Goal: Entertainment & Leisure: Consume media (video, audio)

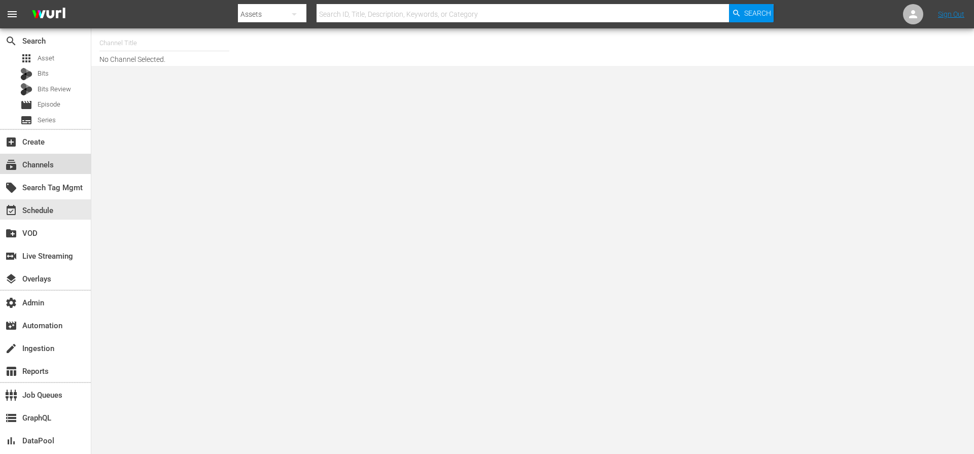
click at [46, 168] on div "subscriptions Channels" at bounding box center [28, 163] width 57 height 9
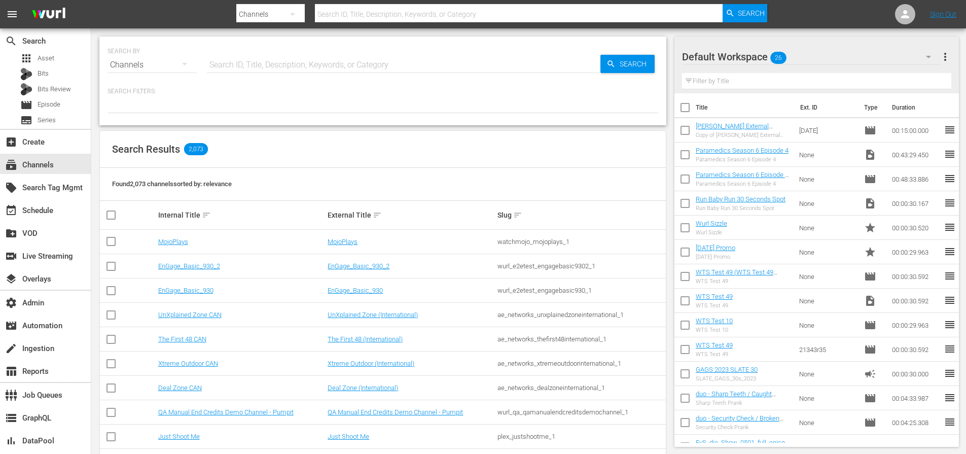
click at [463, 17] on input "text" at bounding box center [519, 14] width 408 height 24
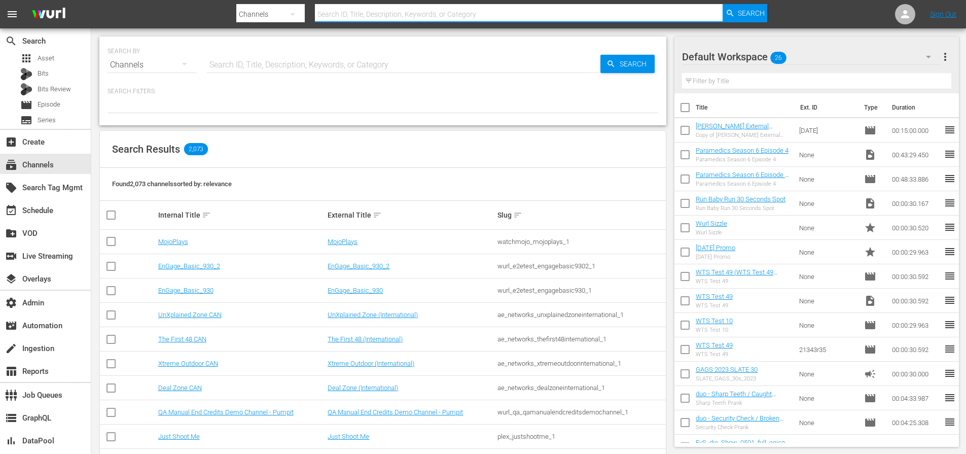
paste input "asia_tv_limited_zeemagic_1"
type input "asia_tv_limited_zeemagic_1"
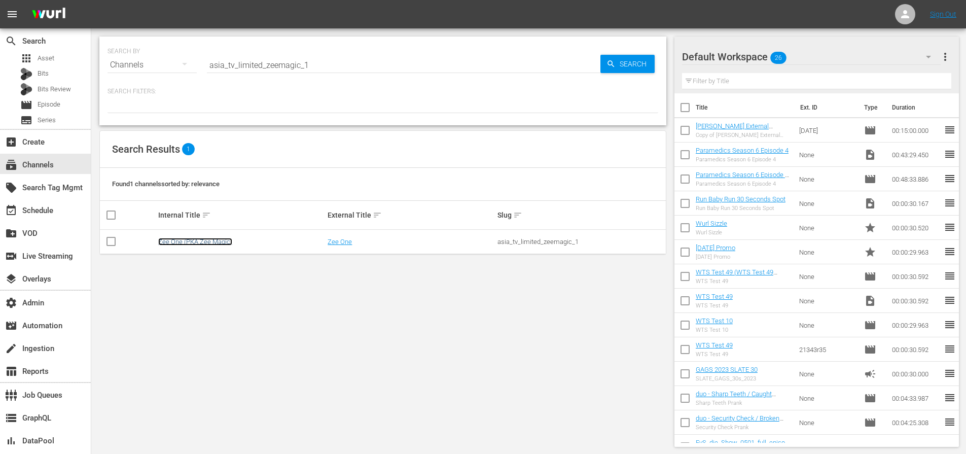
click at [216, 242] on link "Zee One (PKA Zee Magic)" at bounding box center [195, 242] width 74 height 8
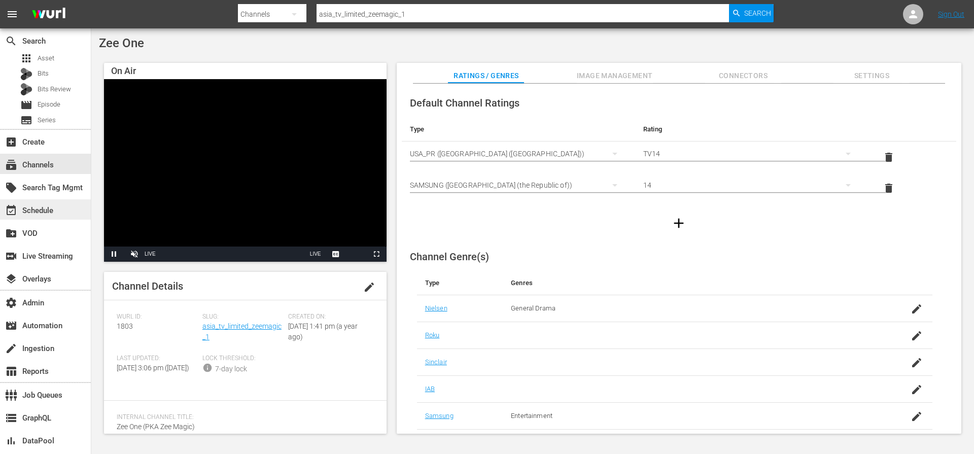
click at [49, 207] on div "event_available Schedule" at bounding box center [28, 208] width 57 height 9
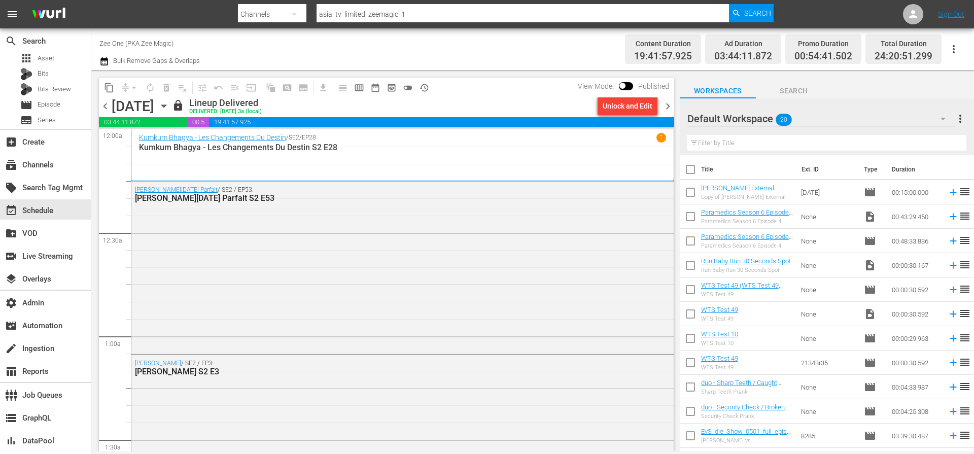
click at [666, 104] on span "chevron_right" at bounding box center [667, 106] width 13 height 13
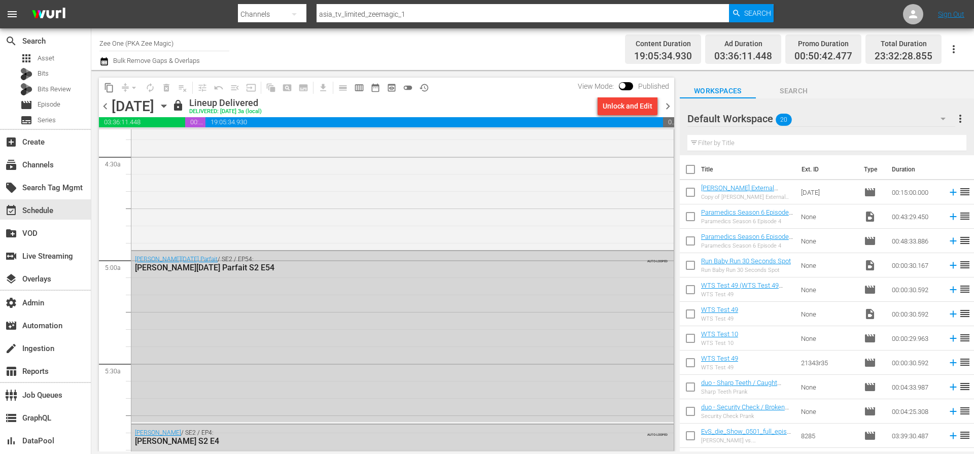
scroll to position [920, 0]
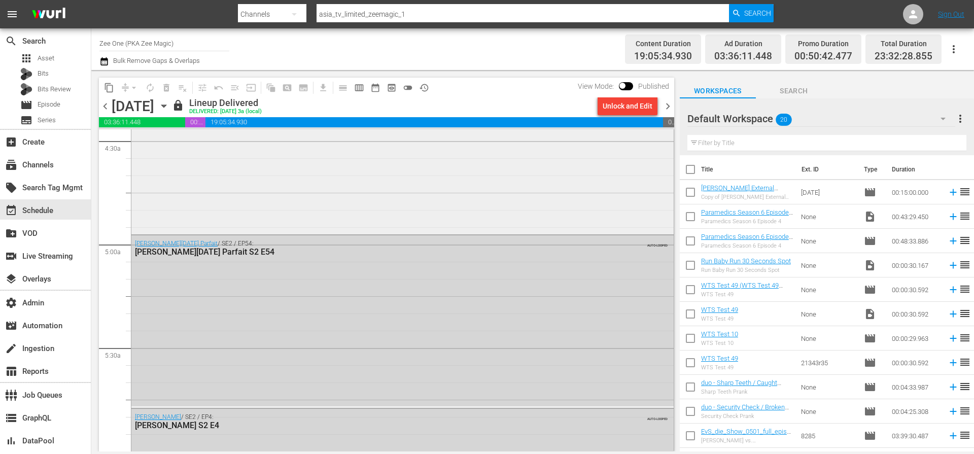
click at [382, 187] on div "Ishq Subhan Allah - Les Noces De Zara / SE1 / EP143: Ishq Subhan Allah - Les No…" at bounding box center [402, 144] width 542 height 174
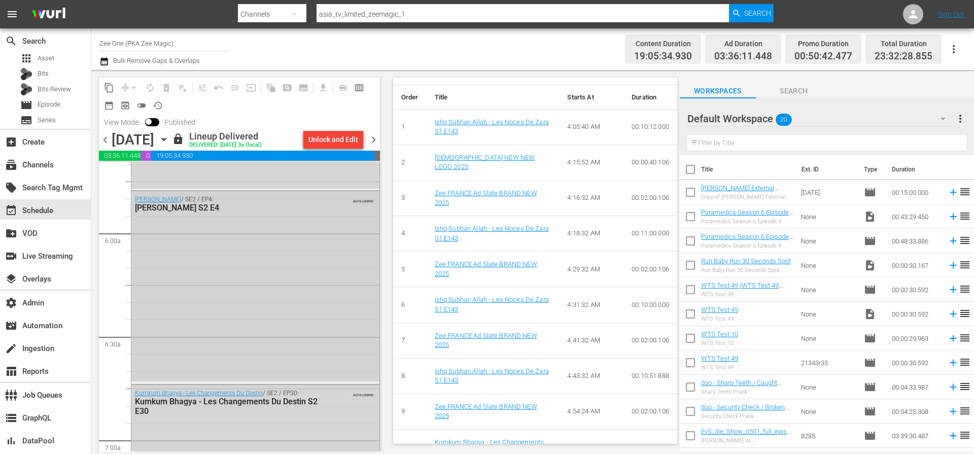
scroll to position [1181, 0]
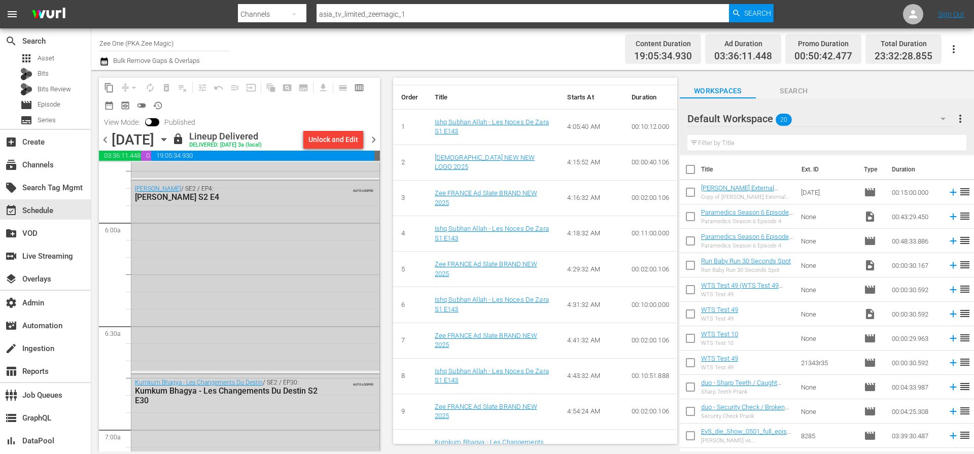
click at [165, 344] on div "Jodha Akbar / SE2 / EP4: Jodha Akbar S2 E4 AUTO-LOOPED" at bounding box center [255, 276] width 248 height 190
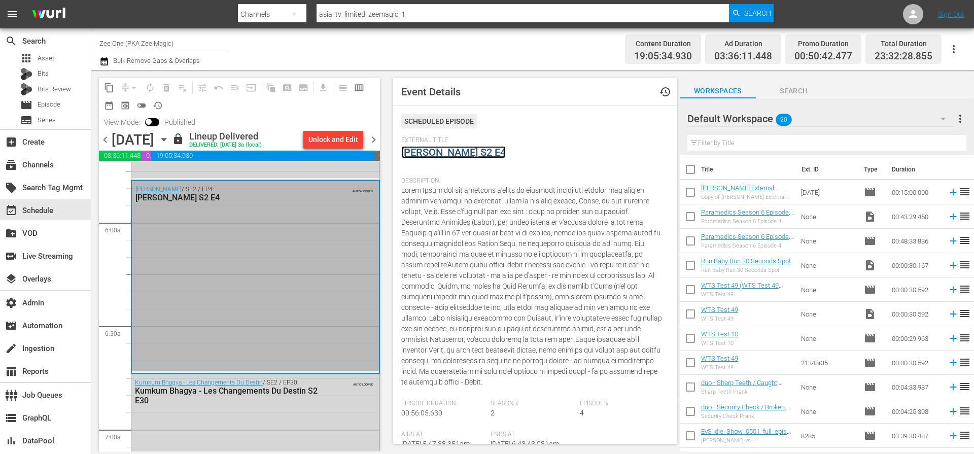
drag, startPoint x: 423, startPoint y: 154, endPoint x: 425, endPoint y: 160, distance: 6.4
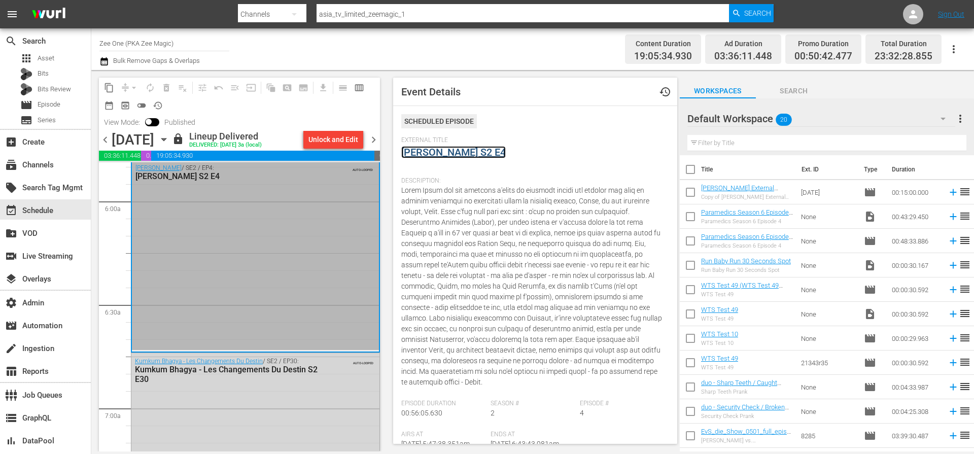
scroll to position [1219, 0]
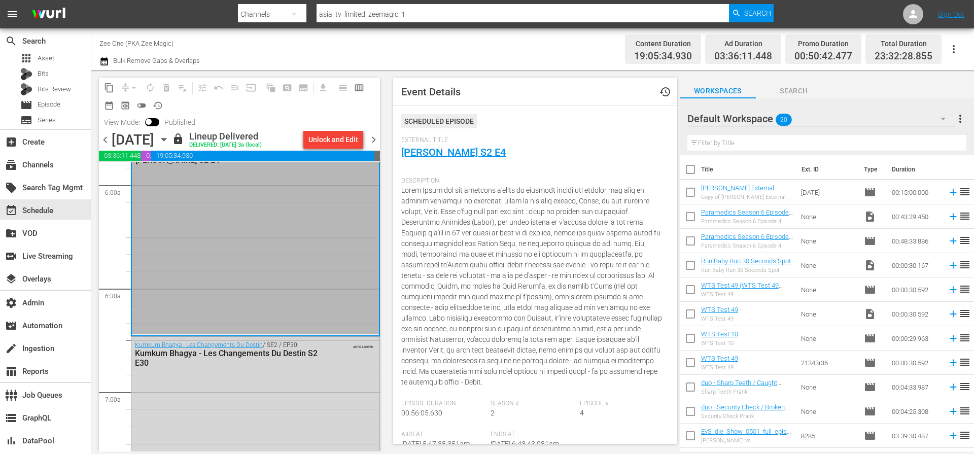
click at [258, 315] on div "Jodha Akbar / SE2 / EP4: Jodha Akbar S2 E4 AUTO-LOOPED" at bounding box center [255, 239] width 247 height 190
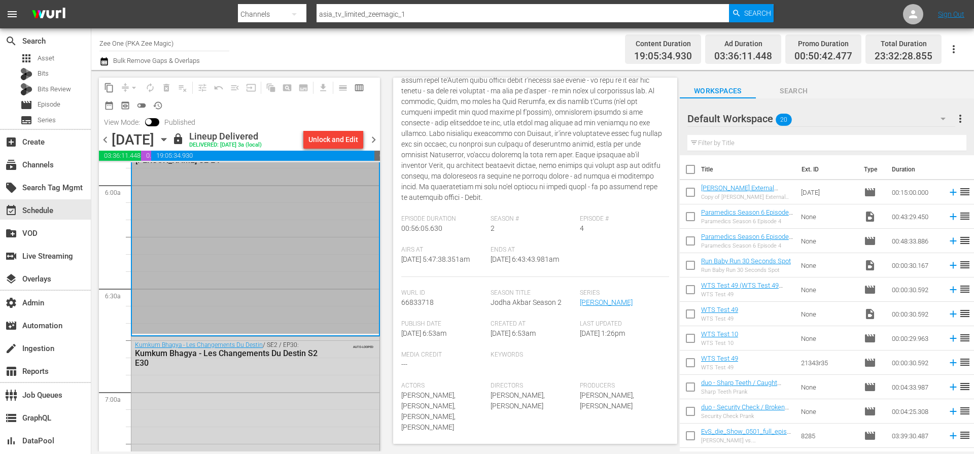
scroll to position [0, 0]
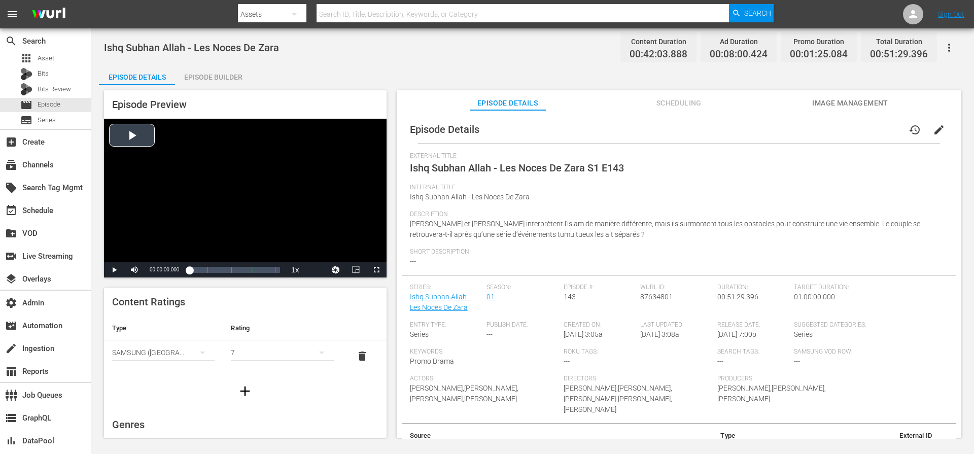
click at [134, 137] on div "Video Player" at bounding box center [245, 191] width 283 height 144
click at [149, 270] on div "Volume Level" at bounding box center [148, 270] width 3 height 2
click at [238, 272] on div "Loaded : 2.37% 00:27:28.834 Ishq Subhan Allah - Les Noces De Zara S1 E143 (3/4)…" at bounding box center [234, 270] width 90 height 10
click at [376, 270] on span "Video Player" at bounding box center [376, 270] width 0 height 0
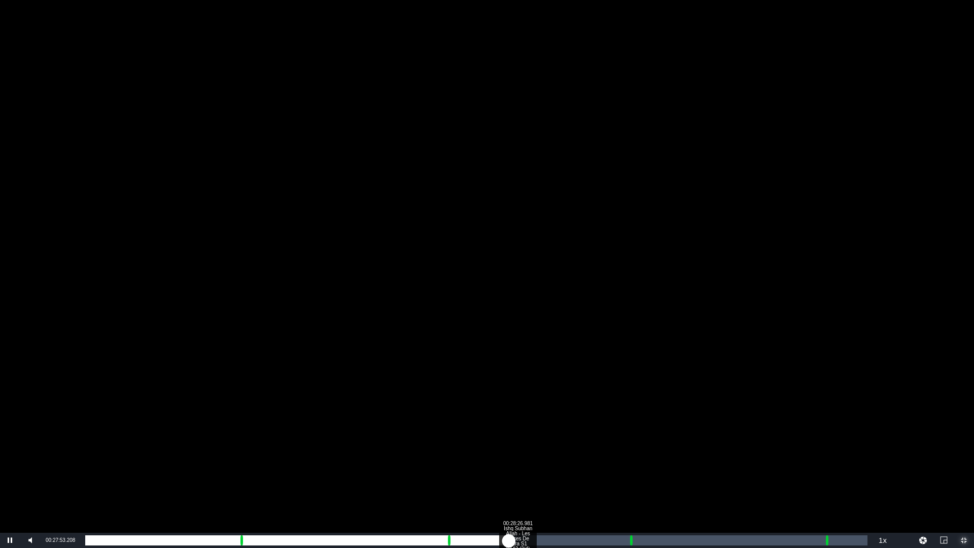
click at [517, 453] on div "Loaded : 55.45% 00:28:26.981 Ishq Subhan Allah - Les Noces De Zara S1 E143 (3/4…" at bounding box center [476, 540] width 782 height 10
click at [532, 453] on div "00:29:25.082 Ishq Subhan Allah - Les Noces De Zara S1 E143 (3/4)" at bounding box center [532, 540] width 1 height 10
click at [543, 453] on div "Loaded : 59.01% 00:30:09.159 Ishq Subhan Allah - Les Noces De Zara S1 E143 (3/4…" at bounding box center [476, 540] width 782 height 10
click at [553, 453] on div "00:30:47.226 Ishq Subhan Allah - Les Noces De Zara S1 E143 (3/4)" at bounding box center [553, 540] width 1 height 10
click at [567, 453] on div "Loaded : 62.10% 00:31:43.324 Ishq Subhan Allah - Les Noces De Zara S1 E143 (3/4…" at bounding box center [476, 540] width 782 height 10
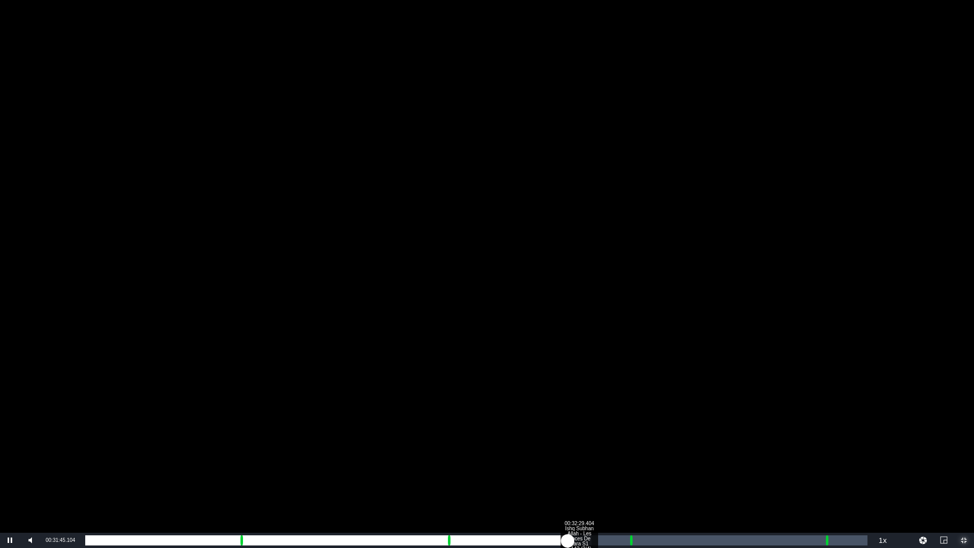
click at [579, 453] on div "Loaded : 64.72% 00:32:29.404 Ishq Subhan Allah - Les Noces De Zara S1 E143 (3/4…" at bounding box center [476, 540] width 782 height 10
click at [589, 453] on div "Loaded : 66.15% 00:33:09.474 Ishq Subhan Allah - Les Noces De Zara S1 E143 (3/4…" at bounding box center [476, 540] width 782 height 10
click at [597, 453] on div "00:33:43.534 Ishq Subhan Allah - Les Noces De Zara S1 E143 (3/4)" at bounding box center [597, 540] width 1 height 10
click at [606, 453] on div "Loaded : 69.25% 00:34:15.590 Ishq Subhan Allah - Les Noces De Zara S1 E143 (3/4…" at bounding box center [476, 540] width 782 height 10
click at [606, 453] on div "00:29:36.113" at bounding box center [345, 540] width 520 height 10
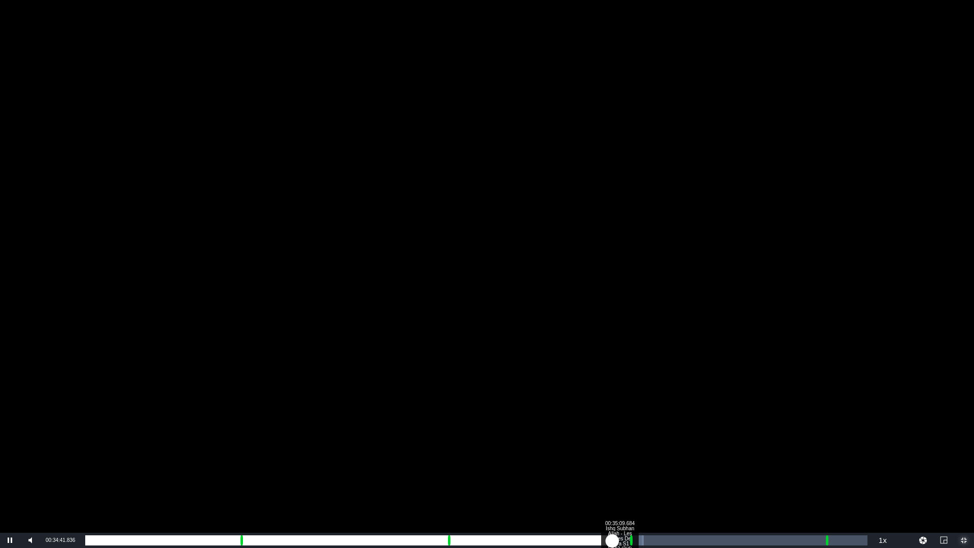
click at [620, 453] on div "Loaded : 71.39% 00:35:09.684 Ishq Subhan Allah - Les Noces De Zara S1 E143 (3/4…" at bounding box center [476, 540] width 782 height 10
click at [629, 453] on div "00:35:47.751 Ishq Subhan Allah - Les Noces De Zara S1 E143 (3/4)" at bounding box center [629, 540] width 1 height 10
click at [640, 453] on div "Loaded : 74.00% 00:36:31.828 Zee FRANCE Ad Slate BRAND NEW 2025 00:31:07.672 Cu…" at bounding box center [476, 540] width 782 height 10
click at [651, 453] on div "Loaded : 34.92% 00:37:13.901 Zee FRANCE Ad Slate BRAND NEW 2025 00:00:39.872 Cu…" at bounding box center [476, 540] width 782 height 10
click at [706, 453] on div "00:40:52.283 Ishq Subhan Allah - Les Noces De Zara S1 E143 (4/4)" at bounding box center [706, 540] width 1 height 10
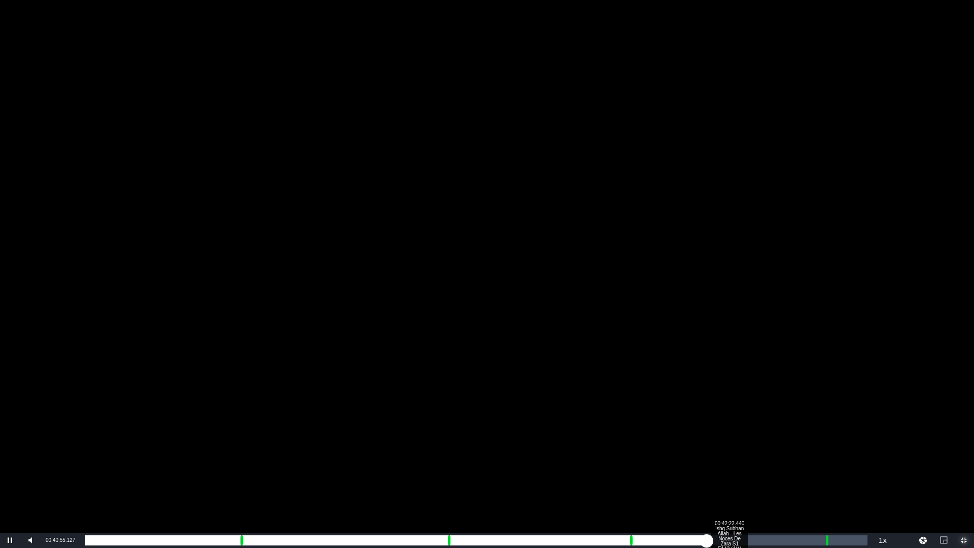
click at [729, 453] on div "Progress Bar" at bounding box center [726, 540] width 13 height 10
click at [738, 453] on div "Loaded : 84.95% 00:42:58.503 Ishq Subhan Allah - Les Noces De Zara S1 E143 (4/4…" at bounding box center [476, 540] width 782 height 10
click at [746, 453] on div "Loaded : 86.38% 00:43:30.559 Ishq Subhan Allah - Les Noces De Zara S1 E143 (4/4…" at bounding box center [476, 540] width 782 height 10
click at [759, 453] on div "00:44:20.647 Ishq Subhan Allah - Les Noces De Zara S1 E143 (4/4)" at bounding box center [759, 540] width 1 height 10
click at [401, 453] on div "00:37:40.675" at bounding box center [422, 540] width 674 height 10
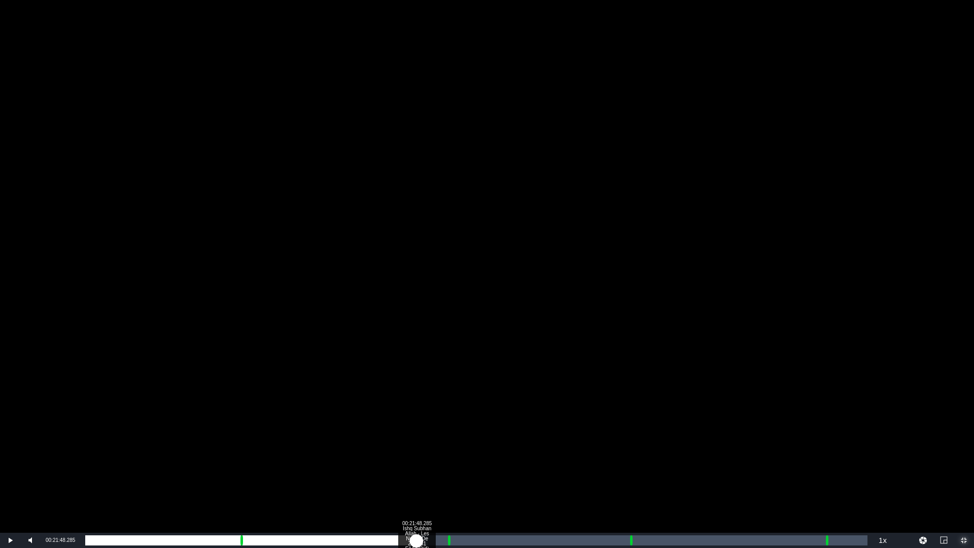
click at [416, 453] on div "Loaded : 43.78% 00:21:48.285 Ishq Subhan Allah - Les Noces De Zara S1 E143 (2/4…" at bounding box center [476, 540] width 782 height 10
click at [416, 453] on div "00:19:09.450" at bounding box center [250, 540] width 331 height 10
click at [425, 453] on div "00:19:42.049" at bounding box center [255, 540] width 340 height 10
click at [438, 453] on div "Loaded : 48.07% 00:23:12.432 Ishq Subhan Allah - Les Noces De Zara S1 E143 (2/4…" at bounding box center [476, 540] width 782 height 10
click at [438, 453] on div "00:20:34.737" at bounding box center [261, 540] width 353 height 10
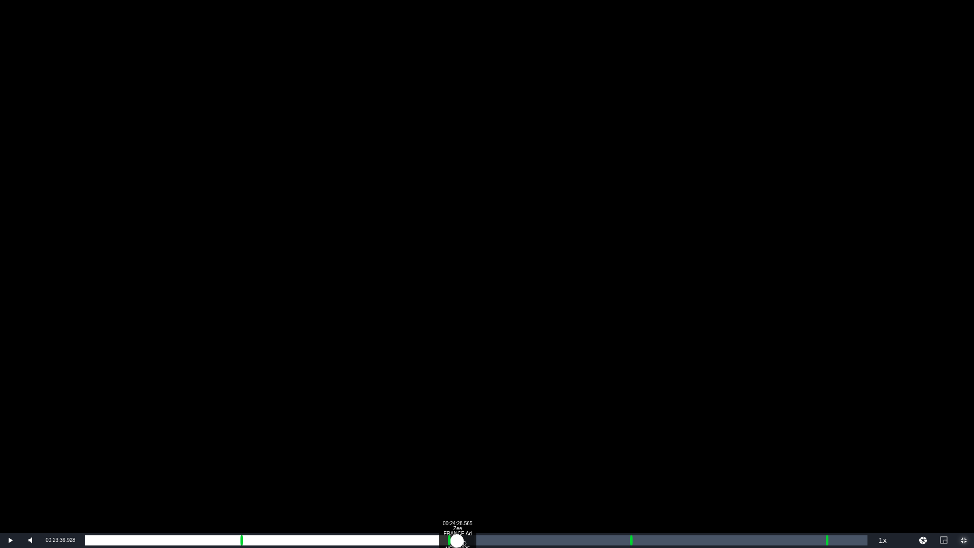
click at [457, 453] on div "Loaded : 49.97% 00:24:28.565 Zee FRANCE Ad Slate BRAND NEW 2025 00:20:56.723 Cu…" at bounding box center [476, 540] width 782 height 10
click at [468, 453] on div "00:25:12.642 Zee FRANCE Ad Slate BRAND NEW 2025" at bounding box center [468, 540] width 1 height 10
click at [486, 453] on div "00:26:22.764 Ishq Subhan Allah - Les Noces De Zara S1 E143 (3/4)" at bounding box center [486, 540] width 1 height 10
click at [504, 453] on div "00:27:34.890 Ishq Subhan Allah - Les Noces De Zara S1 E143 (3/4)" at bounding box center [504, 540] width 1 height 10
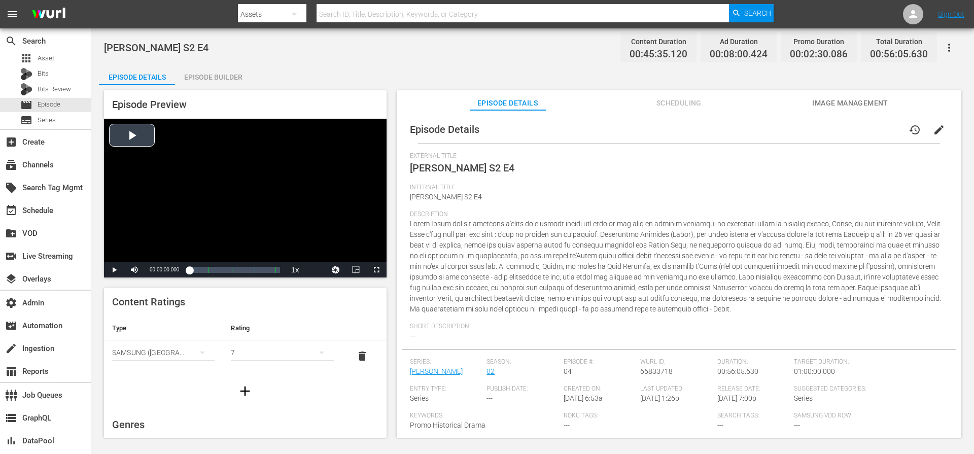
click at [135, 129] on div "Video Player" at bounding box center [245, 191] width 283 height 144
click at [376, 270] on span "Video Player" at bounding box center [376, 270] width 0 height 0
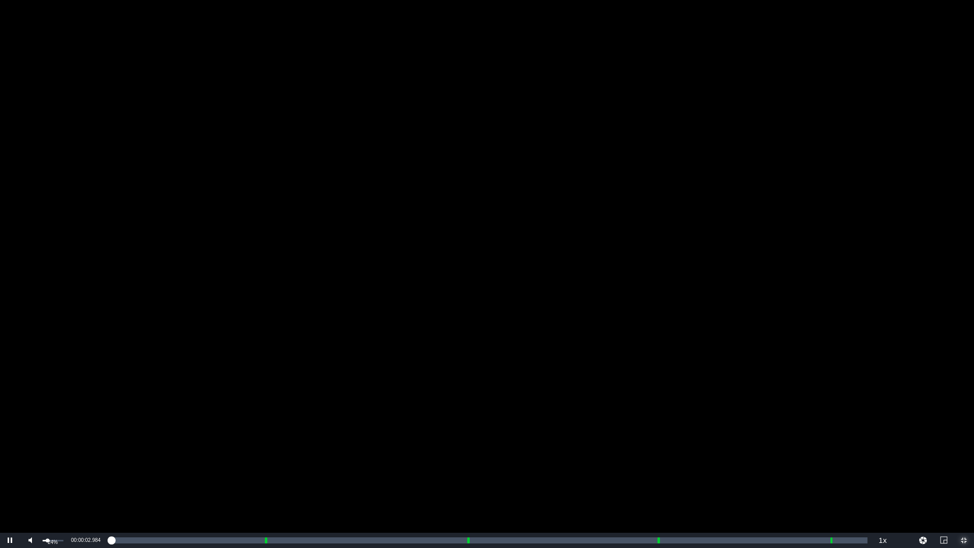
click at [47, 453] on div "24%" at bounding box center [53, 541] width 21 height 2
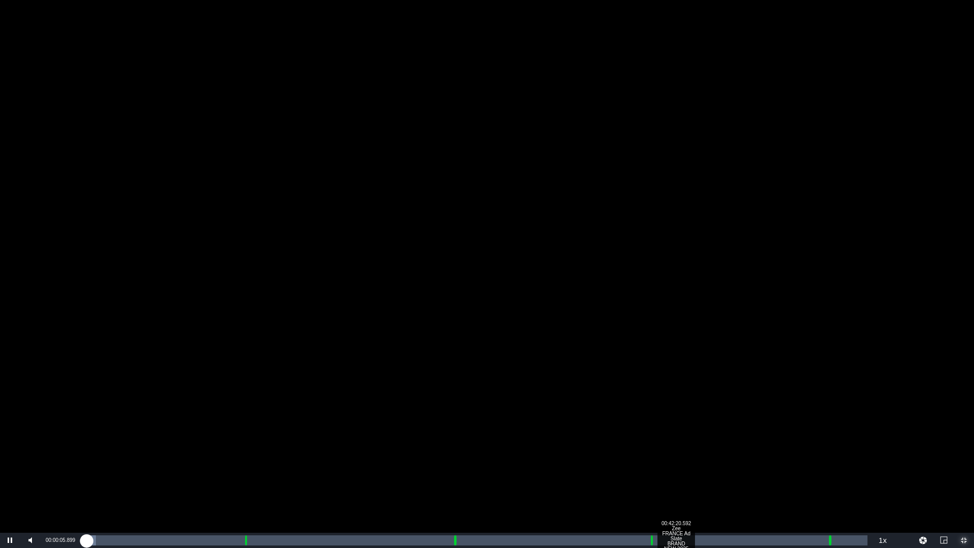
click at [676, 453] on div "Loaded : 1.32% 00:42:20.592 Zee FRANCE Ad Slate BRAND NEW 2025 00:00:06.082" at bounding box center [476, 540] width 782 height 10
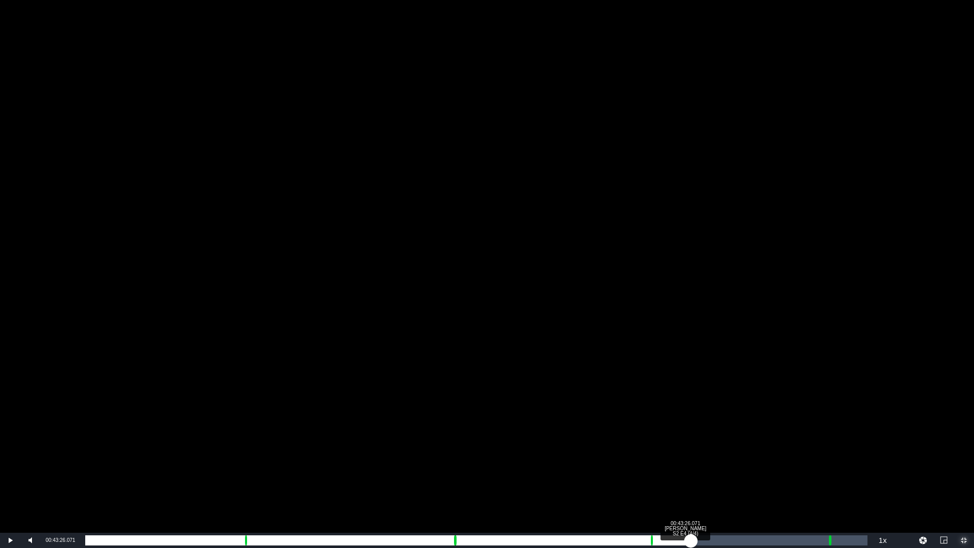
click at [691, 453] on div "Loaded : 70.02% 00:43:26.071 [PERSON_NAME] S2 E4 (4/4) 00:01:13.620" at bounding box center [476, 540] width 782 height 10
click at [712, 453] on div "00:44:57.742 Jodha Akbar S2 E4 (4/4)" at bounding box center [712, 540] width 1 height 10
click at [722, 453] on div "00:45:39.212 [PERSON_NAME] S2 E4 (4/4)" at bounding box center [722, 540] width 1 height 10
click at [741, 453] on div "Loaded : 83.44% 00:46:51.239 [PERSON_NAME] S2 E4 (4/4) 00:37:54.087" at bounding box center [476, 540] width 782 height 10
click at [760, 453] on div "00:48:25.093 [PERSON_NAME] S2 E4 (4/4)" at bounding box center [760, 540] width 1 height 10
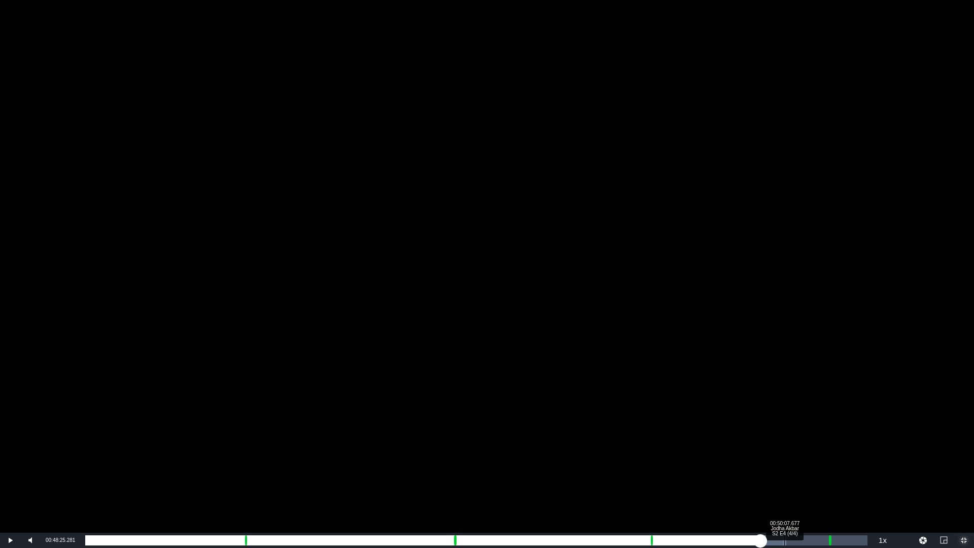
click at [784, 453] on div "Loaded : 89.59% 00:50:07.677 [PERSON_NAME] S2 E4 (4/4) 00:40:40.052" at bounding box center [476, 540] width 782 height 10
click at [784, 453] on div "00:42:23.155" at bounding box center [434, 540] width 699 height 10
click at [799, 453] on div "Loaded : 95.07% 00:51:10.973 [PERSON_NAME] S2 E4 (4/4) 00:42:47.927" at bounding box center [476, 540] width 782 height 10
click at [809, 453] on div "Loaded : 95.52% 00:51:54.626 [PERSON_NAME] S2 E4 (4/4) 00:43:26.801" at bounding box center [476, 540] width 782 height 10
click at [809, 453] on div "00:44:09.683" at bounding box center [447, 540] width 724 height 10
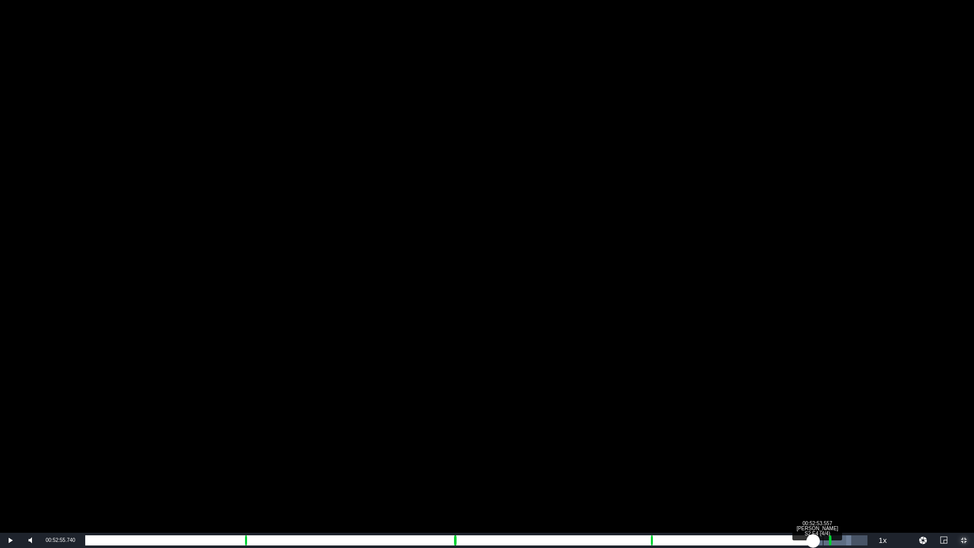
click at [823, 453] on div "00:52:53.557 [PERSON_NAME] S2 E4 (4/4)" at bounding box center [823, 540] width 1 height 10
click at [838, 453] on div "Loaded : 99.47% 00:53:59.036 Zee FRANCE Ad Slate BRAND NEW 2025 00:45:11.637 [G…" at bounding box center [476, 540] width 782 height 10
click at [698, 453] on div "00:43:56.628 [PERSON_NAME] S2 E4 (4/4)" at bounding box center [698, 540] width 1 height 10
click at [629, 453] on div "00:38:59.789 [PERSON_NAME] S2 E4 (3/4)" at bounding box center [629, 540] width 1 height 10
click at [622, 453] on div "00:38:29.232 [PERSON_NAME] S2 E4 (3/4)" at bounding box center [622, 540] width 1 height 10
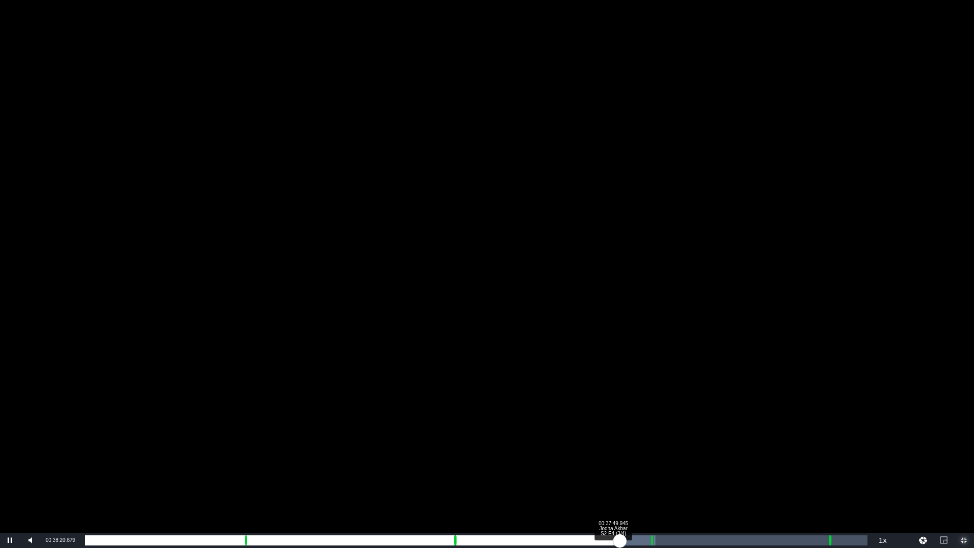
click at [613, 453] on div "00:33:10.405" at bounding box center [352, 540] width 535 height 10
click at [601, 453] on div "Loaded : 71.80% 00:36:59.744 [PERSON_NAME] S2 E4 (3/4) 00:32:39.678 Cue Point 4…" at bounding box center [476, 540] width 782 height 10
click at [591, 453] on div "00:31:49.731" at bounding box center [343, 540] width 516 height 10
click at [580, 453] on div "00:31:08.360" at bounding box center [338, 540] width 506 height 10
click at [567, 453] on div "Loaded : 66.97% 00:34:31.324 [PERSON_NAME] S2 E4 (3/4) 00:30:18.374 [GEOGRAPHIC…" at bounding box center [476, 540] width 782 height 10
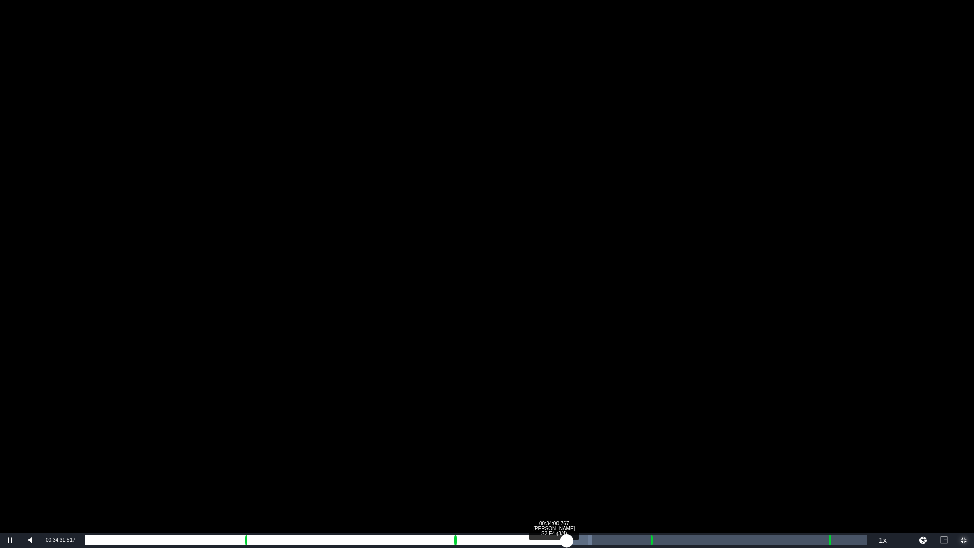
click at [559, 453] on div "00:29:21.397" at bounding box center [325, 540] width 481 height 10
click at [550, 453] on div "Loaded : 64.11% 00:33:21.480 [PERSON_NAME] S2 E4 (3/4) 00:28:51.448 Cue Point 4…" at bounding box center [476, 540] width 782 height 10
click at [543, 453] on div "00:28:11.568" at bounding box center [317, 540] width 465 height 10
click at [533, 453] on div "00:32:05.087 [PERSON_NAME] S2 E4 (3/4)" at bounding box center [533, 540] width 1 height 10
click at [522, 453] on div "00:31:21.435 [PERSON_NAME] S2 E4 (3/4)" at bounding box center [522, 540] width 1 height 10
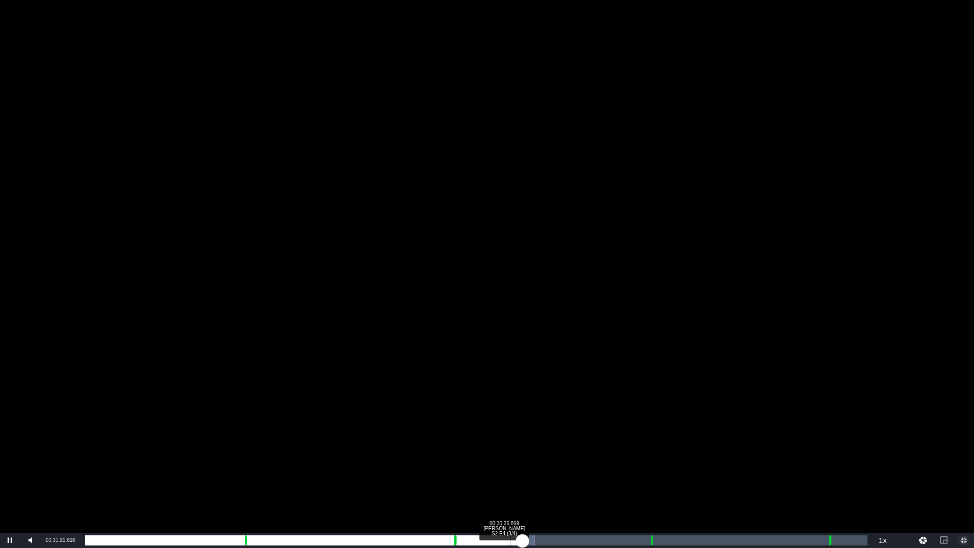
click at [510, 453] on div "00:30:26.869 [PERSON_NAME] S2 E4 (3/4)" at bounding box center [510, 540] width 1 height 10
click at [502, 453] on div "00:25:17.335" at bounding box center [293, 540] width 417 height 10
click at [493, 453] on div "00:29:12.659 [PERSON_NAME] S2 E4 (3/4)" at bounding box center [493, 540] width 1 height 10
click at [483, 453] on div "Loaded : 52.92% 00:28:31.189 Zee FRANCE Ad Slate BRAND NEW 2025 00:24:02.542 [G…" at bounding box center [476, 540] width 782 height 10
click at [436, 453] on div "00:25:08.203 [PERSON_NAME] S2 E4 (2/4)" at bounding box center [436, 540] width 1 height 10
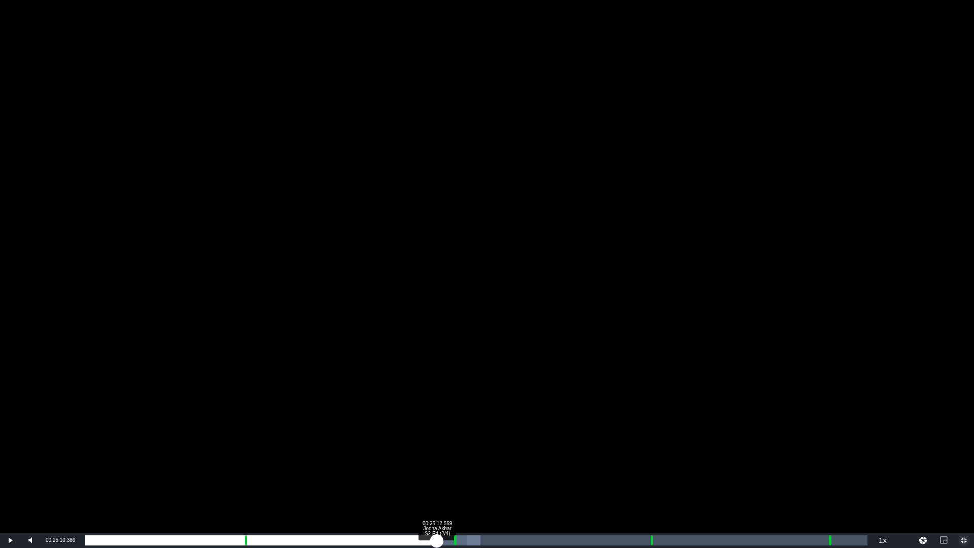
click at [437, 453] on div "00:22:24.230" at bounding box center [260, 540] width 351 height 10
click at [437, 453] on div "00:22:32.602" at bounding box center [260, 540] width 351 height 10
click at [442, 453] on div "00:22:54.475" at bounding box center [263, 540] width 357 height 10
click at [405, 453] on div "Loaded : 51.38% 00:23:21.254 [PERSON_NAME] S2 E4 (2/4) 00:23:25.300 Cue Point 2…" at bounding box center [476, 540] width 782 height 10
click at [398, 453] on div "00:20:15.147" at bounding box center [245, 540] width 320 height 10
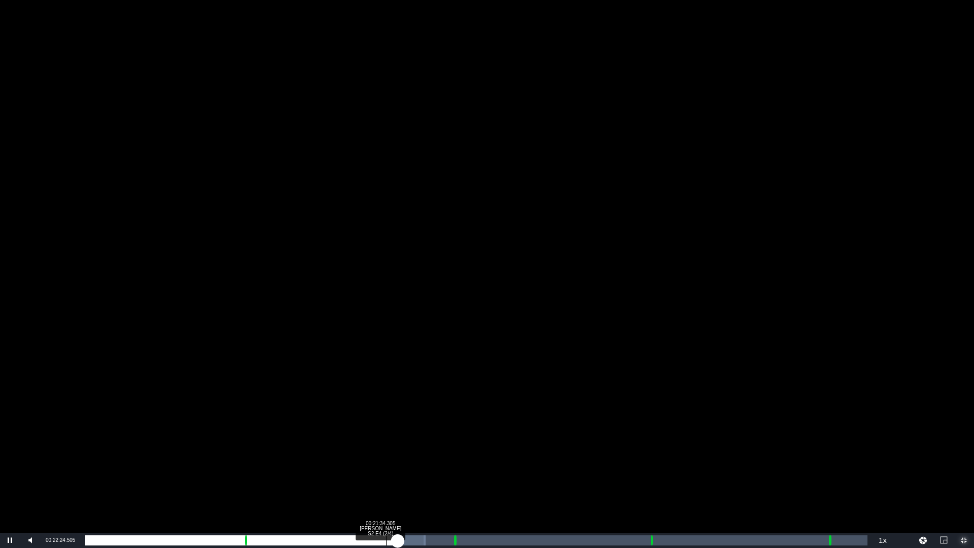
click at [385, 453] on div "00:19:44.420" at bounding box center [241, 540] width 312 height 10
click at [385, 453] on div "00:18:52.273" at bounding box center [235, 540] width 300 height 10
click at [397, 453] on div "00:22:20.140 Jodha Akbar S2 E4 (2/4)" at bounding box center [397, 540] width 1 height 10
click at [399, 453] on div "00:19:48.697" at bounding box center [241, 540] width 313 height 10
click at [406, 453] on div "00:20:21.276" at bounding box center [245, 540] width 321 height 10
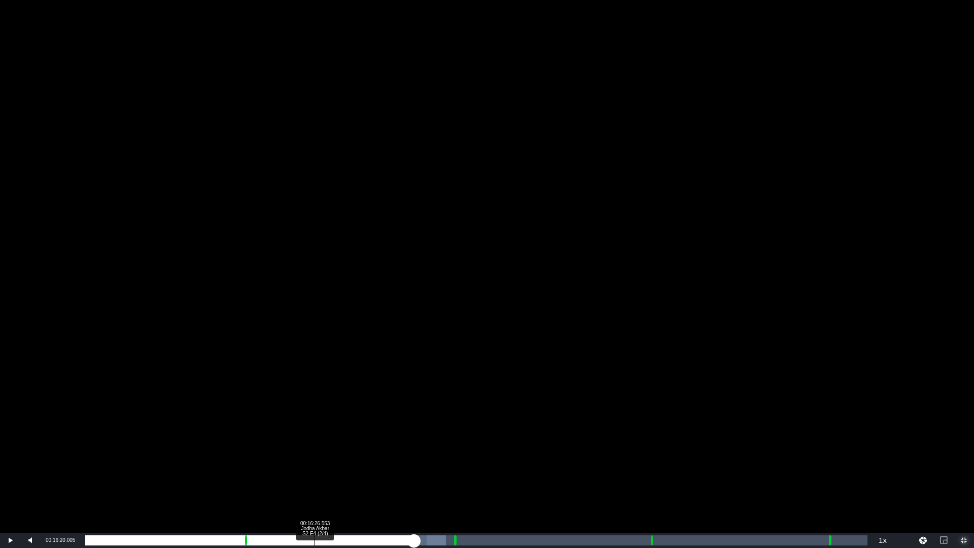
click at [313, 453] on div "00:20:54.639" at bounding box center [249, 540] width 329 height 10
click at [295, 453] on div "00:15:03.612 Jodha Akbar S2 E4 (2/4)" at bounding box center [295, 540] width 1 height 10
click at [286, 453] on div "Loaded : 27.23% 00:14:22.142 [PERSON_NAME] S2 E4 (2/4) 00:12:19.247 [GEOGRAPHIC…" at bounding box center [476, 540] width 782 height 10
click at [283, 453] on div "00:11:42.259" at bounding box center [183, 540] width 197 height 10
click at [274, 453] on div "00:11:29.002" at bounding box center [183, 540] width 197 height 10
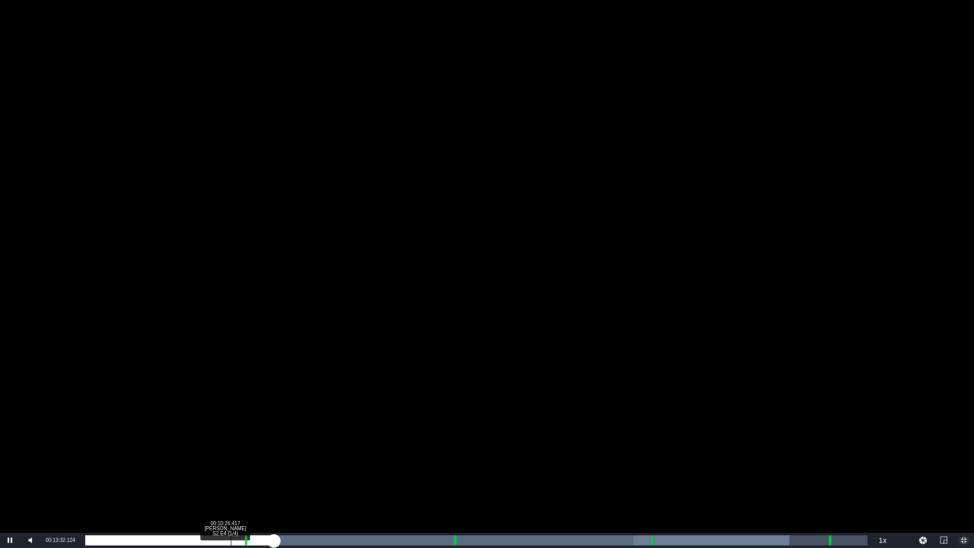
click at [231, 453] on div "Loaded : 90.00% 00:10:26.417 [PERSON_NAME] S2 E4 (1/4) 00:01:26.138 [GEOGRAPHIC…" at bounding box center [476, 540] width 782 height 10
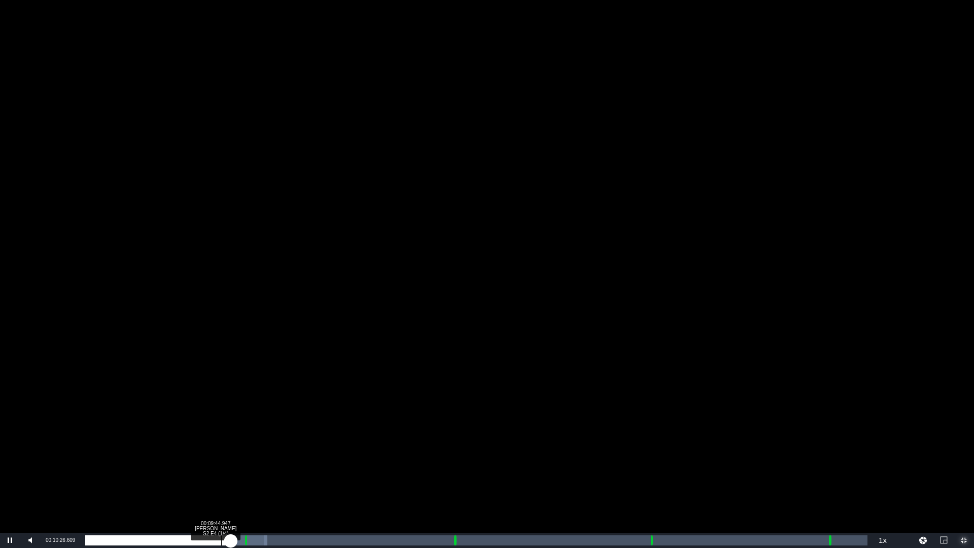
click at [221, 453] on div "00:09:44.947 [PERSON_NAME] S2 E4 (1/4)" at bounding box center [221, 540] width 1 height 10
click at [203, 453] on div "Loaded : 21.29% 00:08:32.920 [PERSON_NAME] S2 E4 (1/4) 00:09:40.720 [GEOGRAPHIC…" at bounding box center [476, 540] width 782 height 10
click at [182, 453] on div "00:06:54.701 [PERSON_NAME] S2 E4 (1/4)" at bounding box center [182, 540] width 1 height 10
click at [160, 453] on div "00:05:20.847 [PERSON_NAME] S2 E4 (1/4)" at bounding box center [160, 540] width 1 height 10
click at [150, 453] on div "00:04:37.195 [PERSON_NAME] S2 E4 (1/4)" at bounding box center [150, 540] width 1 height 10
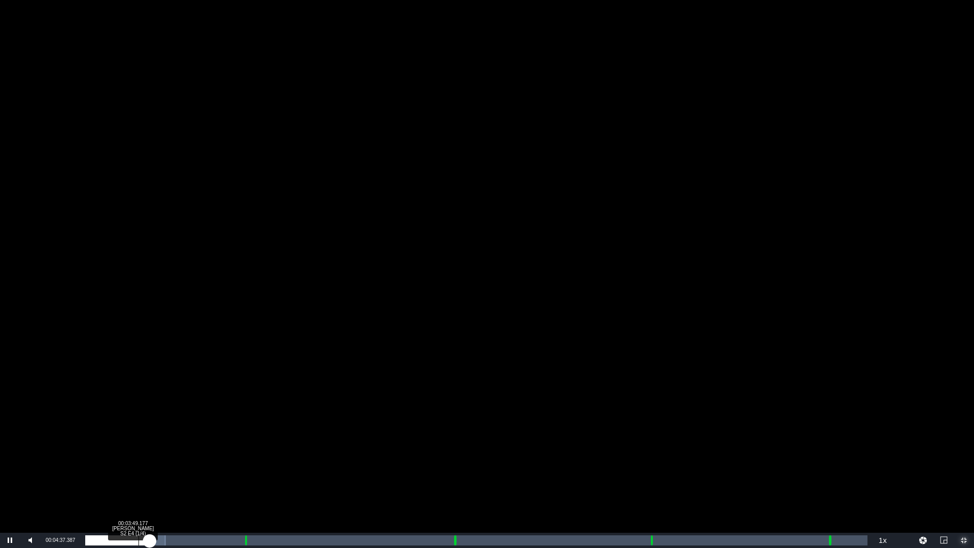
click at [138, 453] on div "00:03:49.177 [PERSON_NAME] S2 E4 (1/4)" at bounding box center [138, 540] width 1 height 10
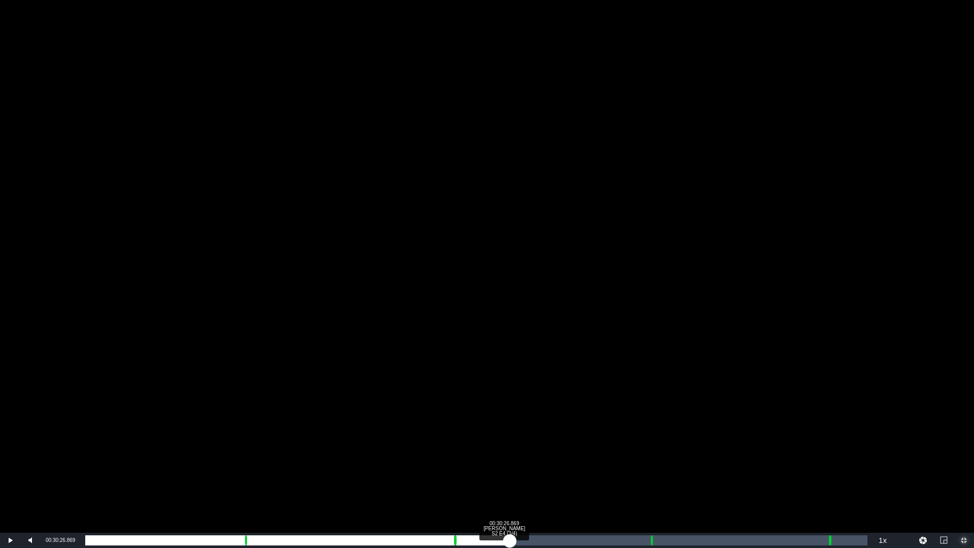
click at [510, 453] on div "Loaded : 8.12% 00:30:26.869 [PERSON_NAME] S2 E4 (3/4) 00:03:36.239 Cue Point 1:…" at bounding box center [476, 540] width 782 height 10
click at [525, 453] on div "00:31:32.348 [PERSON_NAME] S2 E4 (3/4)" at bounding box center [525, 540] width 1 height 10
click at [536, 453] on div "00:32:20.366 [PERSON_NAME] S2 E4 (3/4)" at bounding box center [536, 540] width 1 height 10
click at [547, 453] on div "Loaded : 61.70% 00:33:06.201 [PERSON_NAME] S2 E4 (3/4) 00:27:14.878 [GEOGRAPHIC…" at bounding box center [476, 540] width 782 height 10
click at [547, 453] on div "00:27:57.470" at bounding box center [316, 540] width 462 height 10
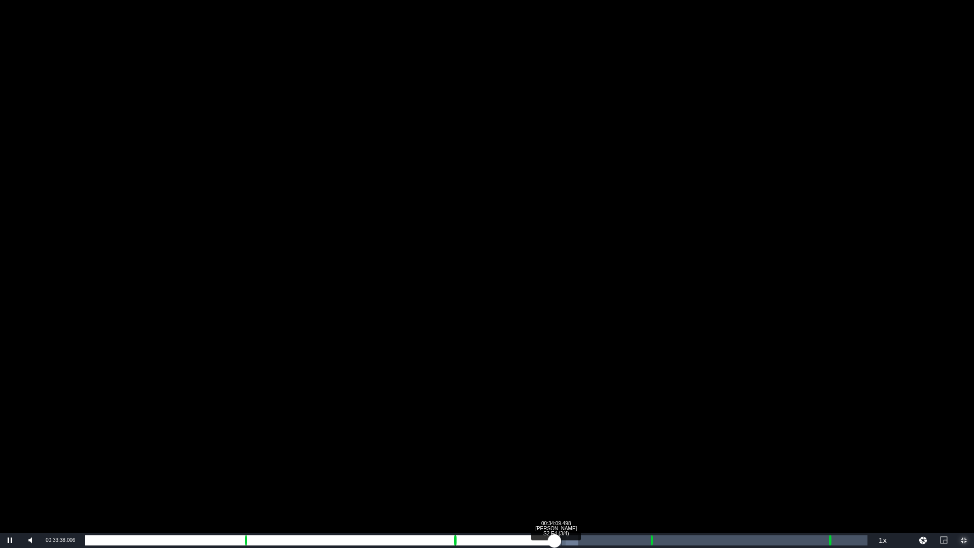
click at [554, 453] on div "00:28:27.674" at bounding box center [319, 540] width 469 height 10
click at [561, 453] on div "00:28:59.814" at bounding box center [323, 540] width 476 height 10
click at [583, 453] on div "00:35:41.169 [PERSON_NAME] S2 E4 (3/4)" at bounding box center [583, 540] width 1 height 10
click at [584, 453] on div "00:30:36.726" at bounding box center [334, 540] width 499 height 10
click at [600, 453] on div "Loaded : 68.73% 00:36:55.379 [PERSON_NAME] S2 E4 (3/4) 00:31:11.433 [GEOGRAPHIC…" at bounding box center [476, 540] width 782 height 10
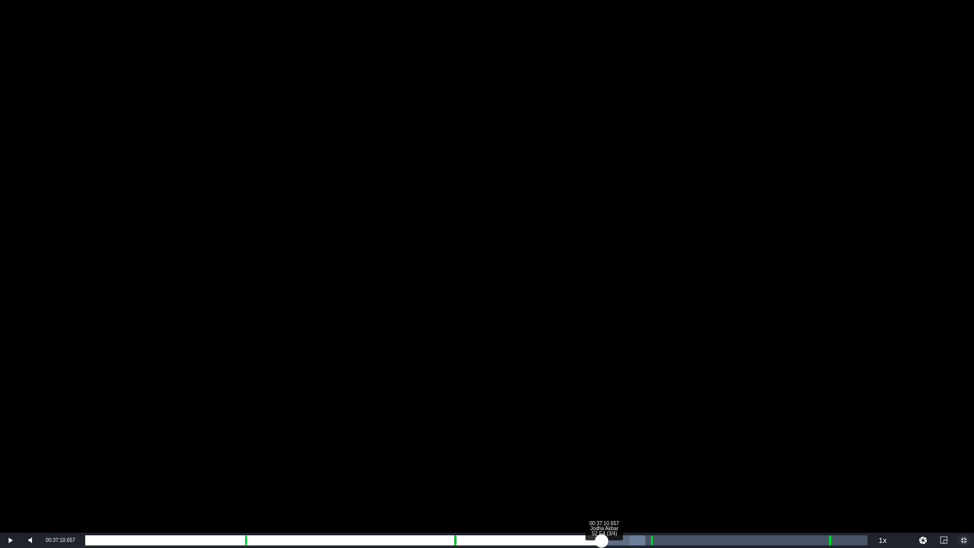
click at [601, 453] on div "00:31:50.994" at bounding box center [343, 540] width 516 height 10
click at [604, 453] on div "00:32:01.085" at bounding box center [344, 540] width 518 height 10
click at [609, 453] on div "00:32:24.795" at bounding box center [347, 540] width 524 height 10
click at [615, 453] on div "00:32:48.748" at bounding box center [350, 540] width 530 height 10
click at [622, 453] on div "00:33:21.340" at bounding box center [353, 540] width 537 height 10
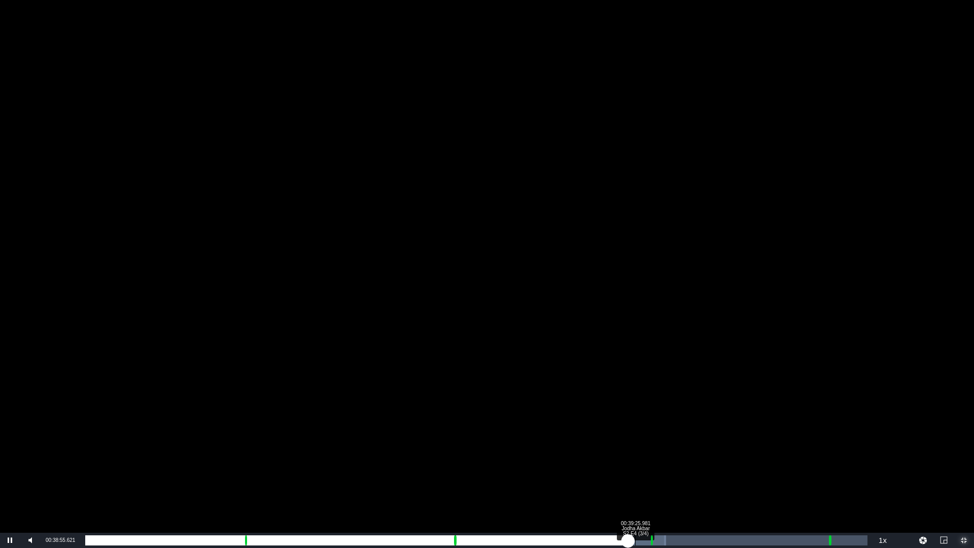
click at [628, 453] on div "00:33:45.401" at bounding box center [356, 540] width 543 height 10
click at [635, 453] on div "00:34:16.516" at bounding box center [360, 540] width 550 height 10
click at [647, 453] on div "00:34:33.302" at bounding box center [365, 540] width 561 height 10
click at [727, 453] on div "00:46:01.038 [PERSON_NAME] S2 E4 (4/4)" at bounding box center [727, 540] width 1 height 10
click at [734, 453] on div "00:38:18.605" at bounding box center [409, 540] width 649 height 10
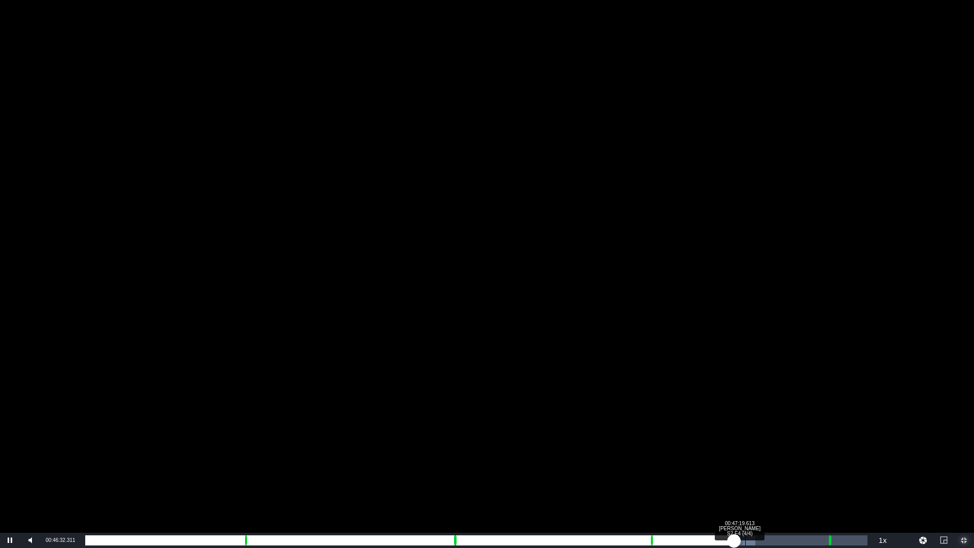
click at [746, 453] on div "Loaded : 85.64% 00:47:19.613 [PERSON_NAME] S2 E4 (4/4) 00:38:46.877 Cue Point 3…" at bounding box center [476, 540] width 782 height 10
click at [757, 453] on div "Loaded : 88.05% 00:48:09.814 [PERSON_NAME] S2 E4 (4/4) 00:39:40.924 [GEOGRAPHIC…" at bounding box center [476, 540] width 782 height 10
click at [766, 453] on div "Loaded : 88.71% 00:48:49.102 [PERSON_NAME] S2 E4 (4/4) 00:40:24.777 Cue Point 3…" at bounding box center [476, 540] width 782 height 10
click at [774, 453] on div "00:41:03.940" at bounding box center [429, 540] width 689 height 10
click at [784, 453] on div "Loaded : 91.56% 00:50:07.677 [PERSON_NAME] S2 E4 (4/4) 00:41:38.933 Cue Point 3…" at bounding box center [476, 540] width 782 height 10
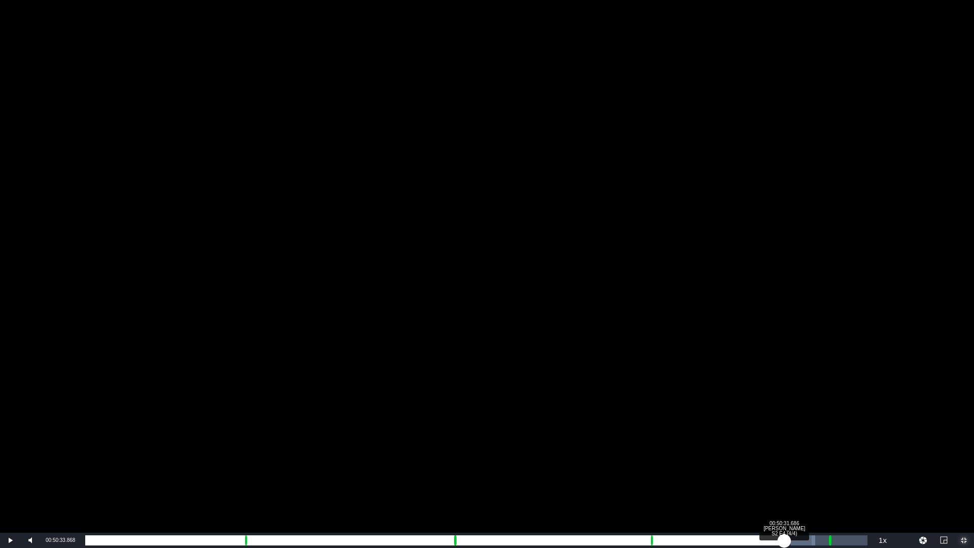
click at [784, 453] on div "00:42:22.629" at bounding box center [434, 540] width 699 height 10
click at [797, 453] on div "00:42:48.780" at bounding box center [441, 540] width 712 height 10
click at [797, 453] on div "00:43:19.599" at bounding box center [441, 540] width 712 height 10
click at [806, 453] on div "00:43:39.072" at bounding box center [445, 540] width 721 height 10
click at [809, 453] on div "00:44:09.780" at bounding box center [447, 540] width 724 height 10
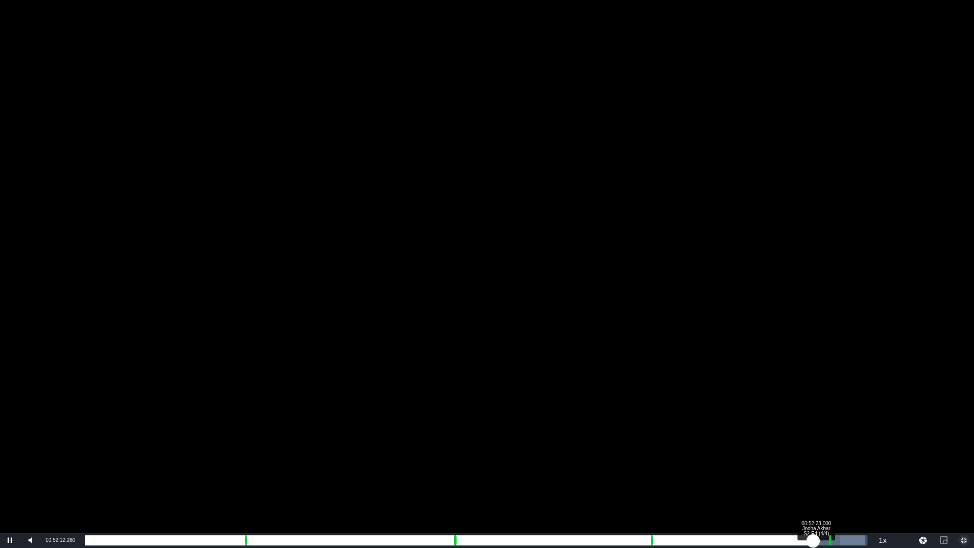
click at [813, 453] on div "00:44:26.911" at bounding box center [449, 540] width 728 height 10
click at [816, 453] on div "00:44:37.908" at bounding box center [450, 540] width 730 height 10
click at [818, 453] on div "00:44:48.691" at bounding box center [451, 540] width 733 height 10
click at [823, 453] on div "00:45:10.639" at bounding box center [454, 540] width 738 height 10
click at [865, 453] on div "Loaded : 100.00% 00:55:52.534 Kumkum Bhagya - Les Changements Du Destin NEW 202…" at bounding box center [476, 540] width 782 height 10
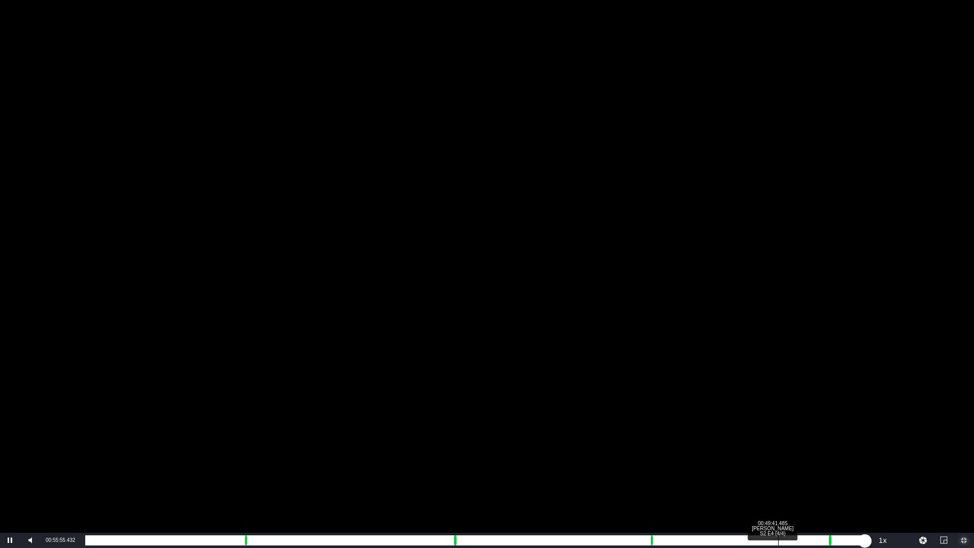
click at [769, 453] on div "00:00:34.932" at bounding box center [475, 540] width 780 height 10
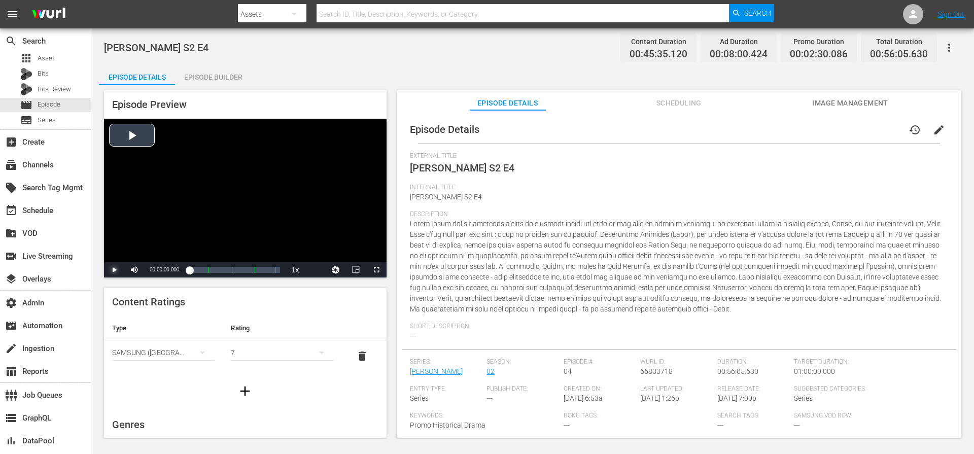
click at [114, 270] on span "Video Player" at bounding box center [114, 270] width 0 height 0
click at [151, 268] on div "22%" at bounding box center [156, 269] width 25 height 15
click at [150, 270] on div "23%" at bounding box center [157, 270] width 21 height 2
click at [376, 270] on span "Video Player" at bounding box center [376, 270] width 0 height 0
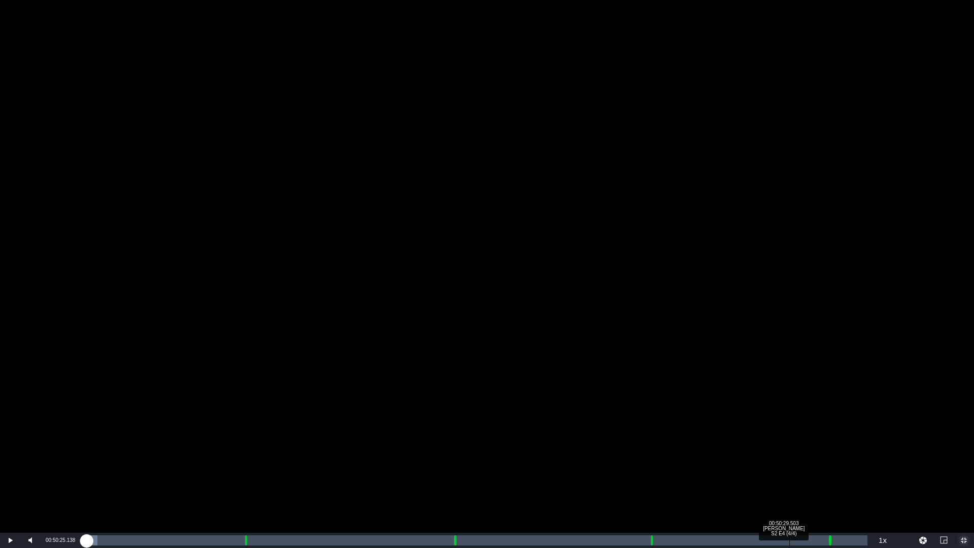
click at [788, 453] on div "Loaded : 1.53% 00:50:29.503 Jodha Akbar S2 E4 (4/4) 00:00:05.556" at bounding box center [476, 540] width 782 height 10
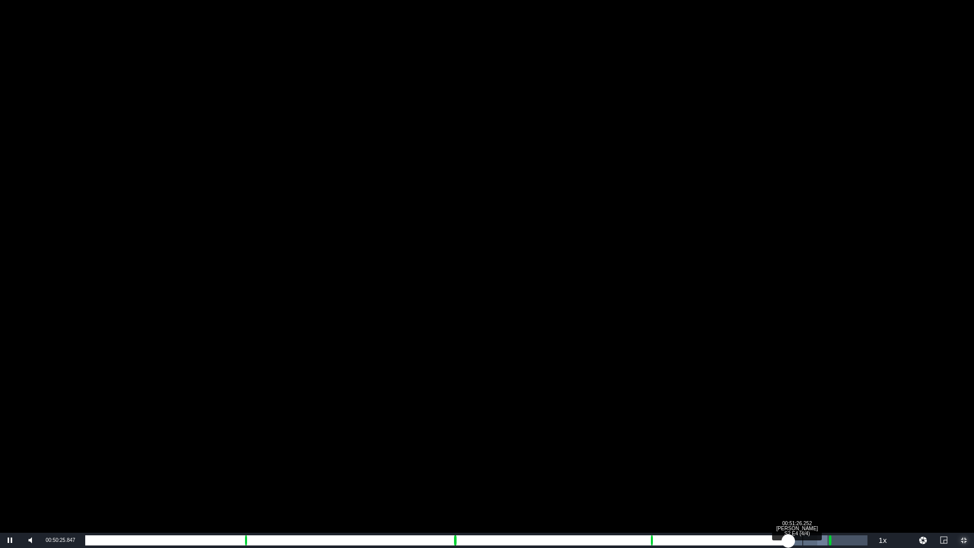
click at [803, 453] on div "Loaded : 94.86% 00:51:26.252 Jodha Akbar S2 E4 (4/4) 00:42:40.540" at bounding box center [476, 540] width 782 height 10
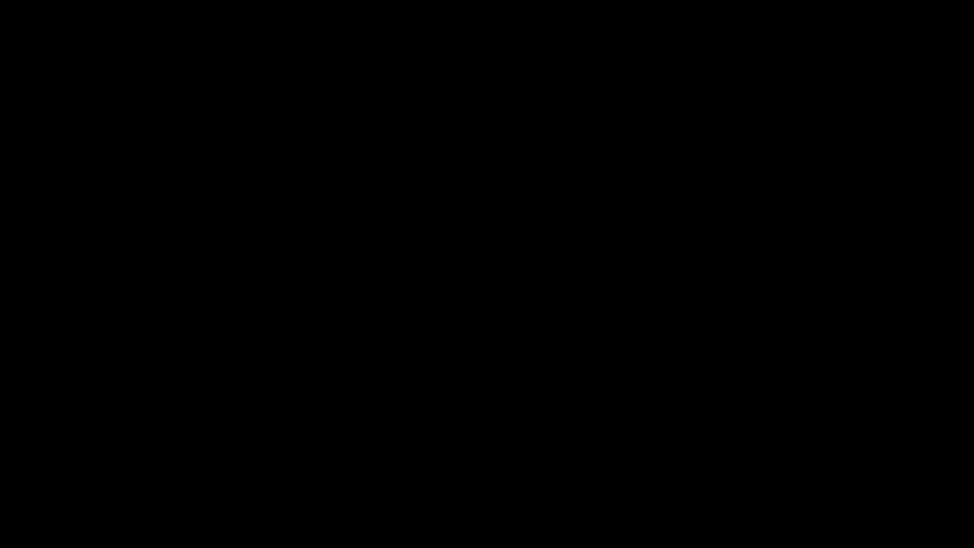
click at [879, 231] on div "Video Player" at bounding box center [487, 266] width 974 height 533
